Goal: Transaction & Acquisition: Obtain resource

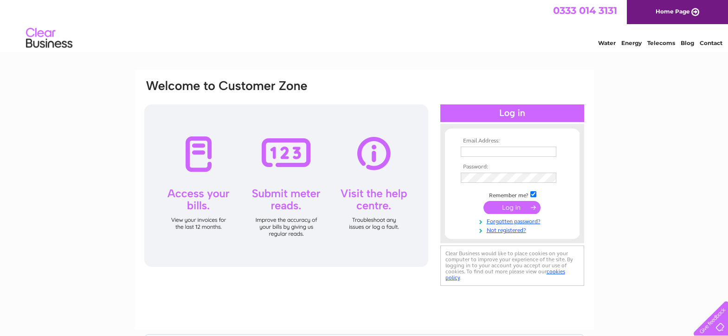
type input "s_paterson26@hotmail.com"
click at [520, 203] on input "submit" at bounding box center [511, 207] width 57 height 13
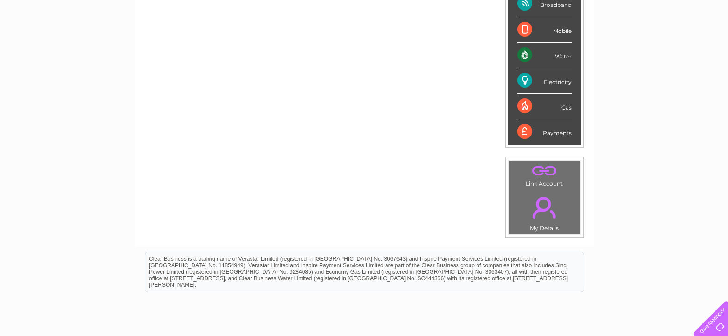
scroll to position [139, 0]
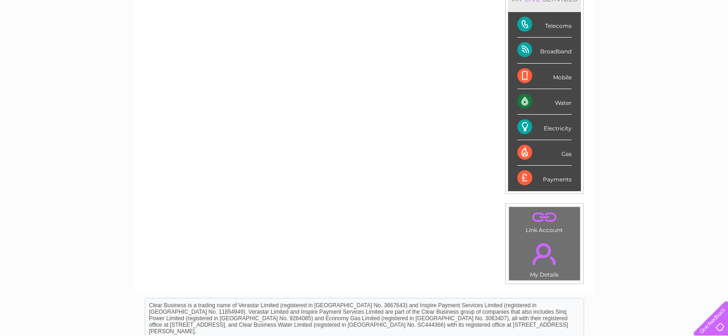
click at [548, 127] on div "Electricity" at bounding box center [544, 128] width 54 height 26
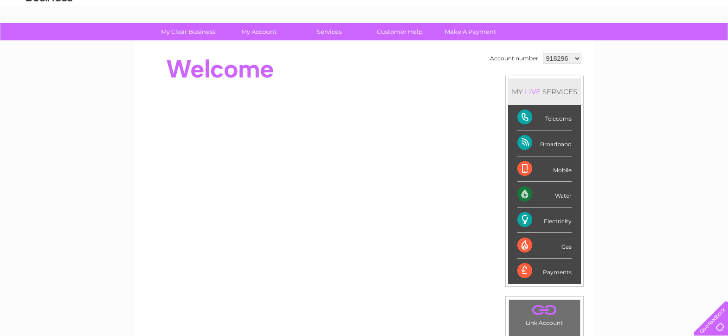
scroll to position [0, 0]
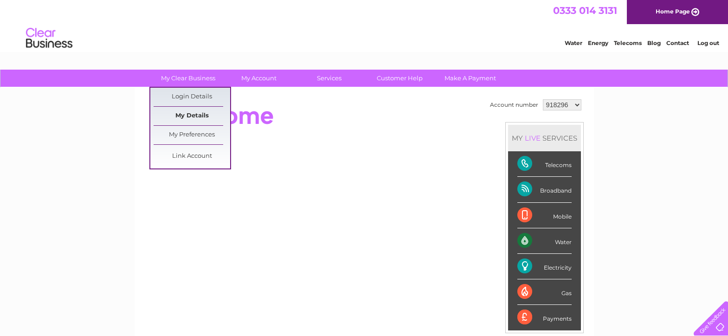
click at [190, 113] on link "My Details" at bounding box center [191, 116] width 77 height 19
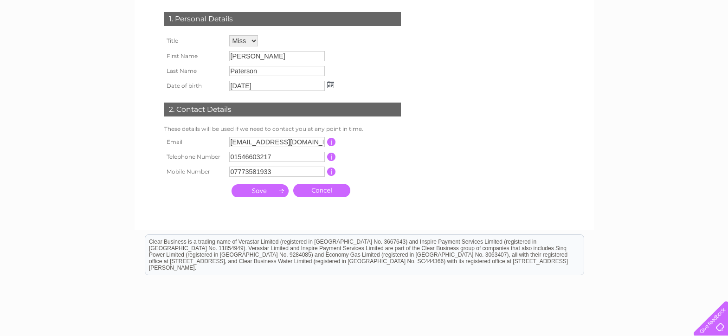
scroll to position [185, 0]
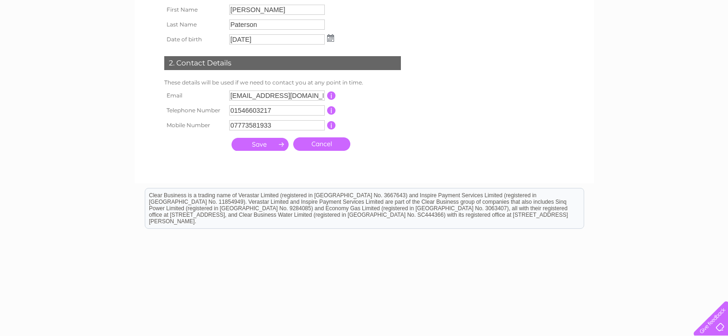
click at [270, 144] on input "submit" at bounding box center [259, 144] width 57 height 13
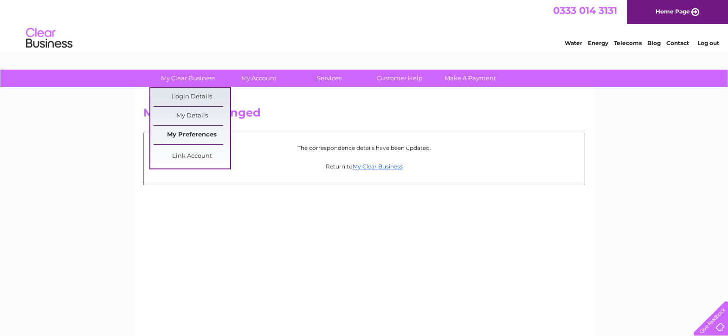
click at [187, 133] on link "My Preferences" at bounding box center [191, 135] width 77 height 19
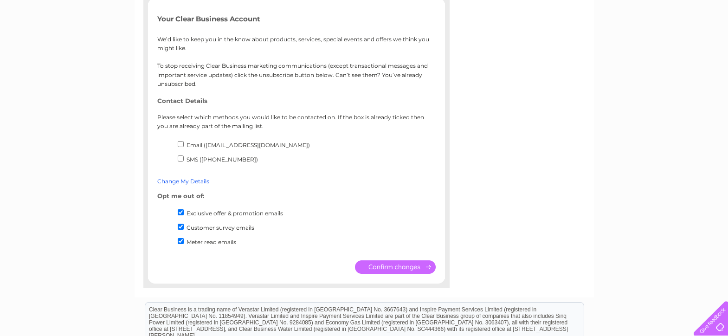
scroll to position [185, 0]
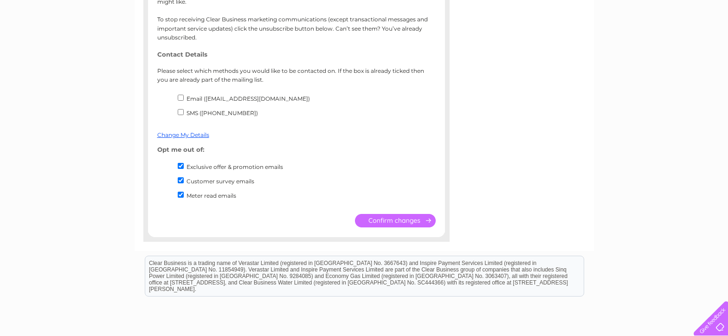
click at [179, 180] on input "Customer survey emails" at bounding box center [181, 180] width 6 height 6
checkbox input "false"
click at [179, 165] on input "Exclusive offer & promotion emails" at bounding box center [181, 166] width 6 height 6
checkbox input "false"
click at [179, 99] on input "Email (s_paterson26@hotmail.com)" at bounding box center [181, 98] width 6 height 6
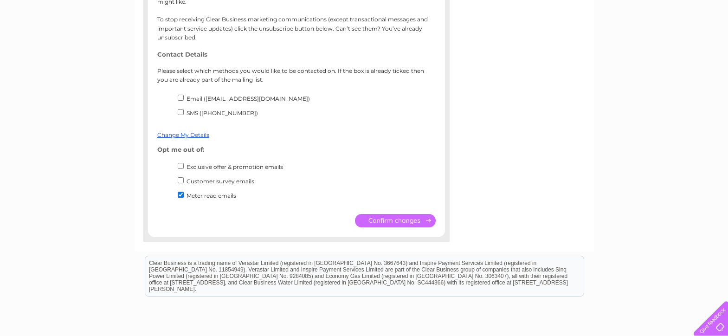
checkbox input "true"
click at [396, 222] on input "submit" at bounding box center [395, 220] width 81 height 13
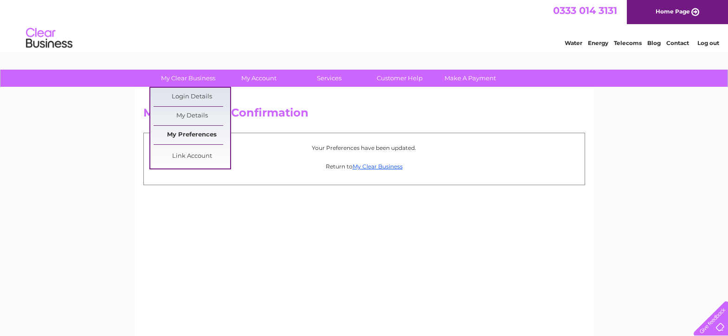
click at [196, 134] on link "My Preferences" at bounding box center [191, 135] width 77 height 19
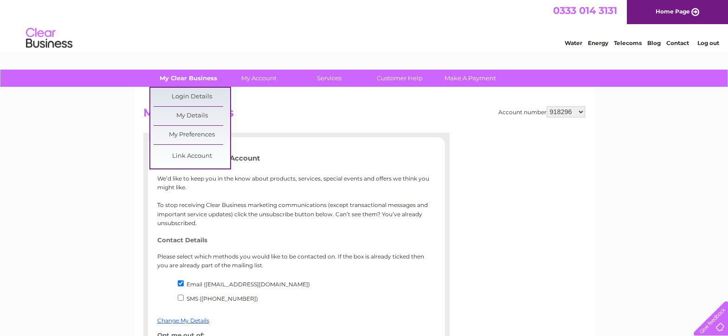
click at [186, 83] on link "My Clear Business" at bounding box center [188, 78] width 77 height 17
click at [189, 158] on link "Link Account" at bounding box center [191, 156] width 77 height 19
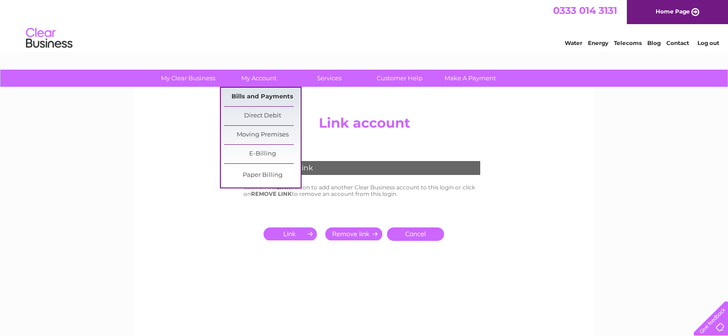
click at [252, 91] on link "Bills and Payments" at bounding box center [262, 97] width 77 height 19
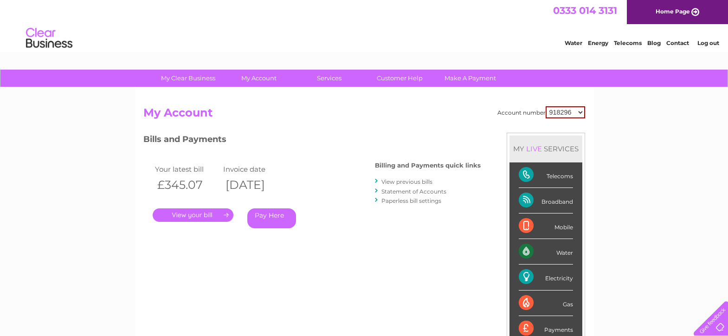
click at [409, 191] on link "Statement of Accounts" at bounding box center [413, 191] width 65 height 7
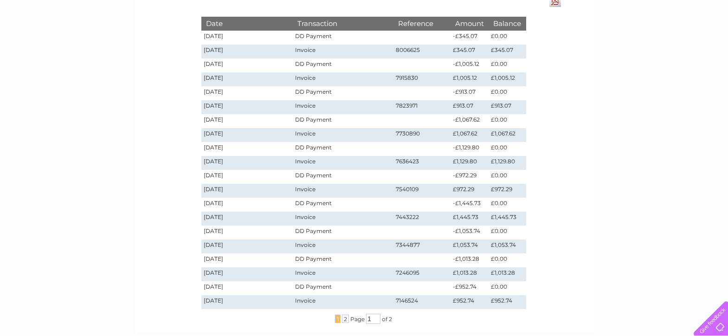
scroll to position [46, 0]
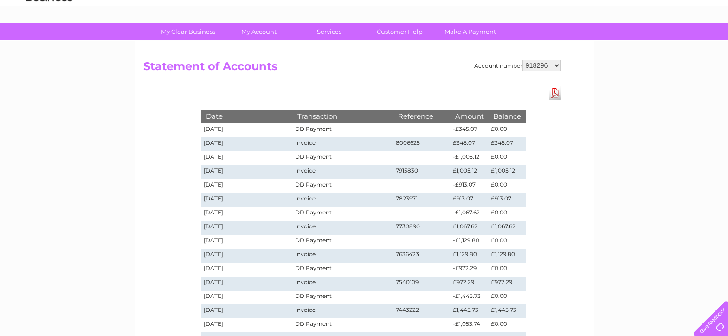
click at [554, 93] on link "Download Pdf" at bounding box center [555, 92] width 12 height 13
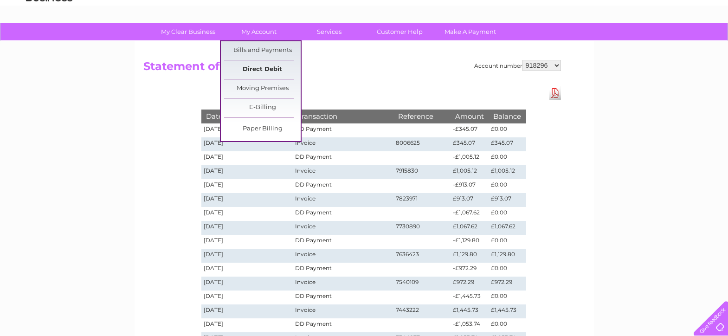
click at [260, 65] on link "Direct Debit" at bounding box center [262, 69] width 77 height 19
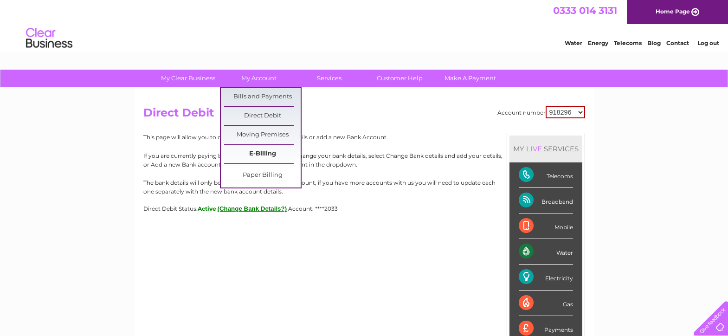
click at [257, 150] on link "E-Billing" at bounding box center [262, 154] width 77 height 19
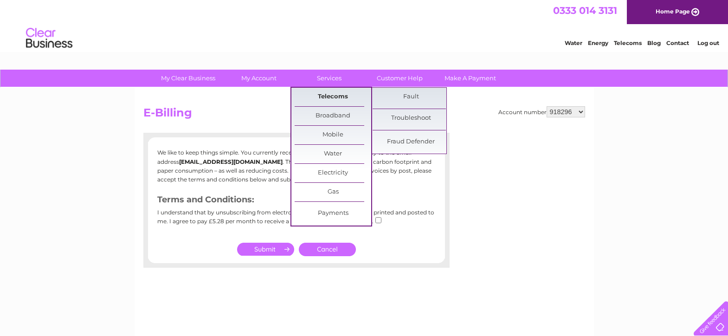
click at [331, 98] on link "Telecoms" at bounding box center [332, 97] width 77 height 19
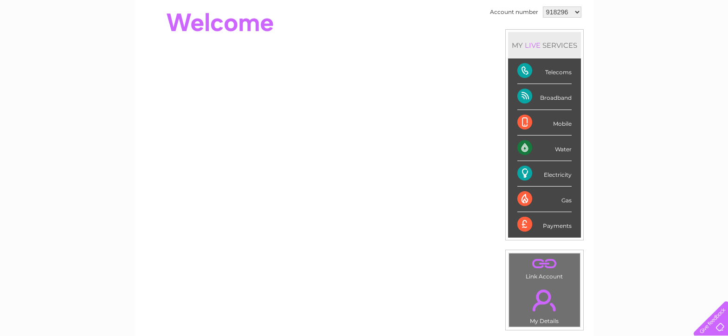
scroll to position [139, 0]
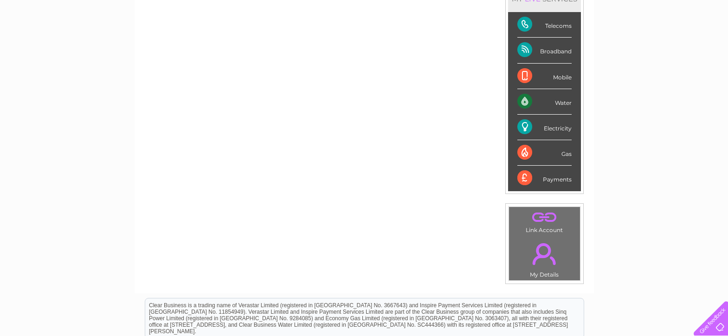
click at [528, 125] on div "Electricity" at bounding box center [544, 128] width 54 height 26
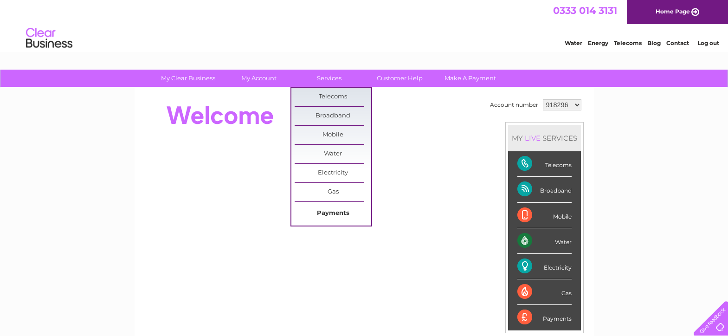
click at [344, 212] on link "Payments" at bounding box center [332, 213] width 77 height 19
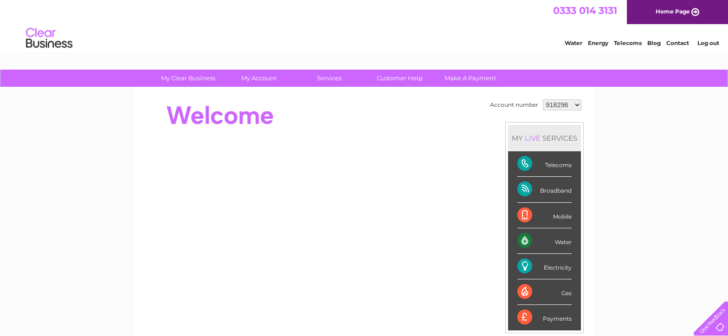
click at [576, 104] on select "918296 3023539 3023547" at bounding box center [562, 104] width 38 height 11
select select "3023539"
click at [543, 99] on select "918296 3023539 3023547" at bounding box center [562, 104] width 38 height 11
click at [575, 104] on select "918296 3023539 3023547" at bounding box center [562, 104] width 38 height 11
click at [568, 104] on select "918296 3023539 3023547" at bounding box center [562, 104] width 38 height 11
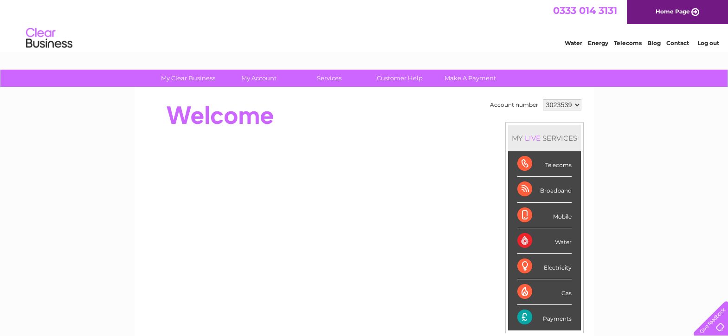
select select "918296"
click at [543, 99] on select "918296 3023539 3023547" at bounding box center [562, 104] width 38 height 11
click at [407, 83] on link "Customer Help" at bounding box center [399, 78] width 77 height 17
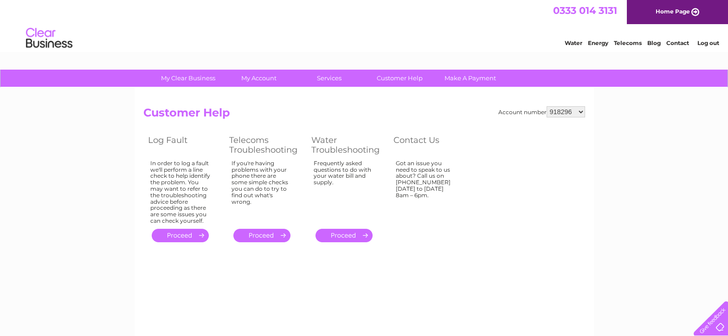
click at [669, 12] on link "Home Page" at bounding box center [676, 12] width 101 height 24
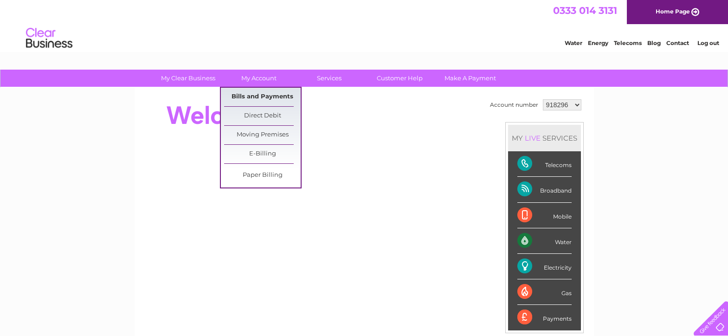
click at [265, 100] on link "Bills and Payments" at bounding box center [262, 97] width 77 height 19
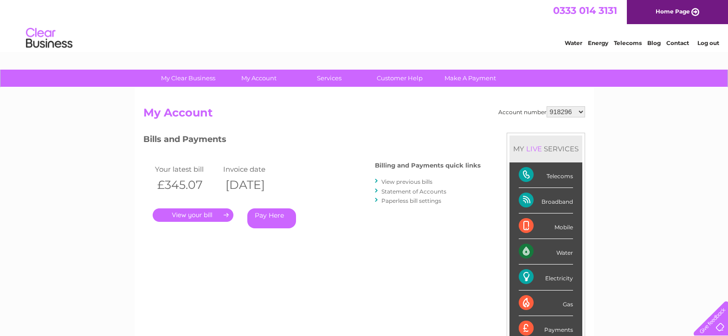
click at [192, 217] on link "." at bounding box center [193, 214] width 81 height 13
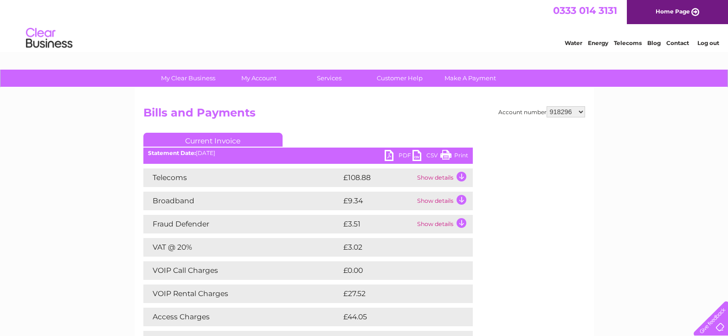
click at [401, 157] on link "PDF" at bounding box center [398, 156] width 28 height 13
